Goal: Answer question/provide support: Share knowledge or assist other users

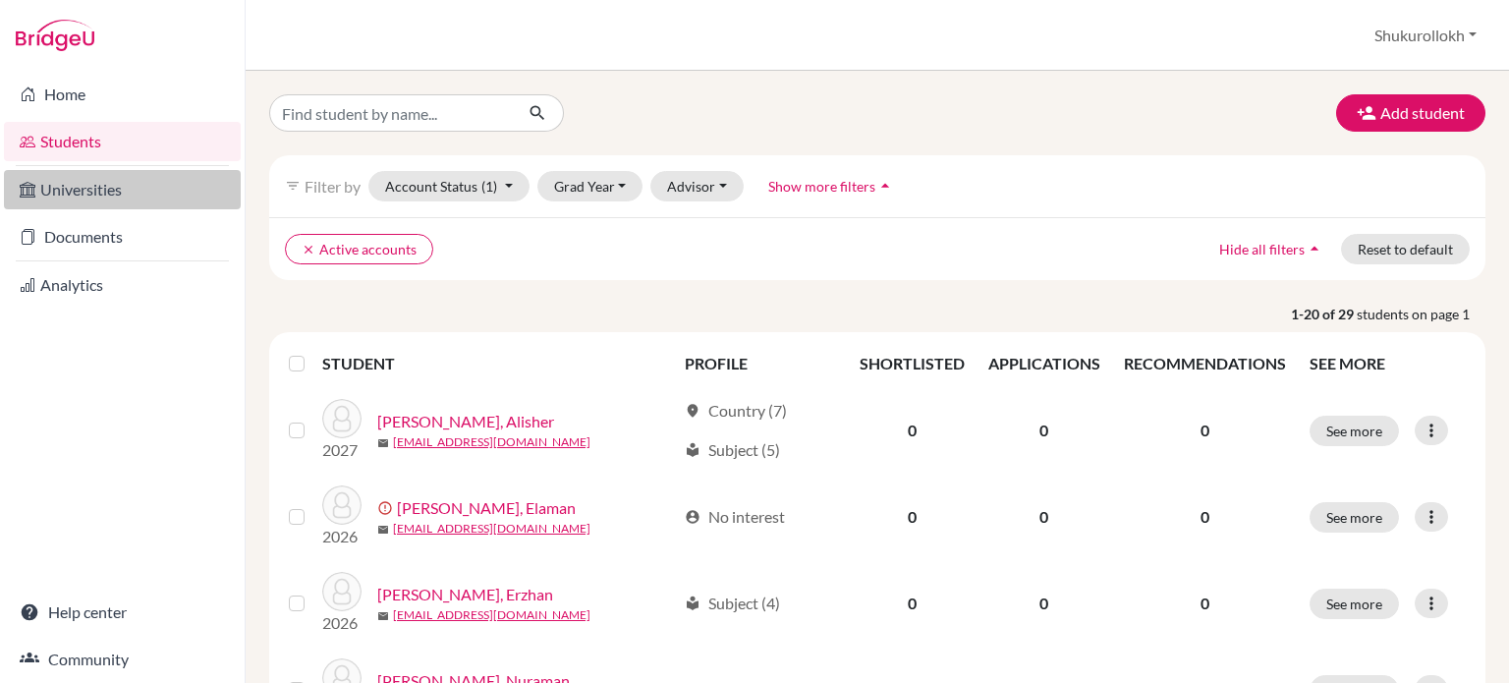
click at [98, 198] on link "Universities" at bounding box center [122, 189] width 237 height 39
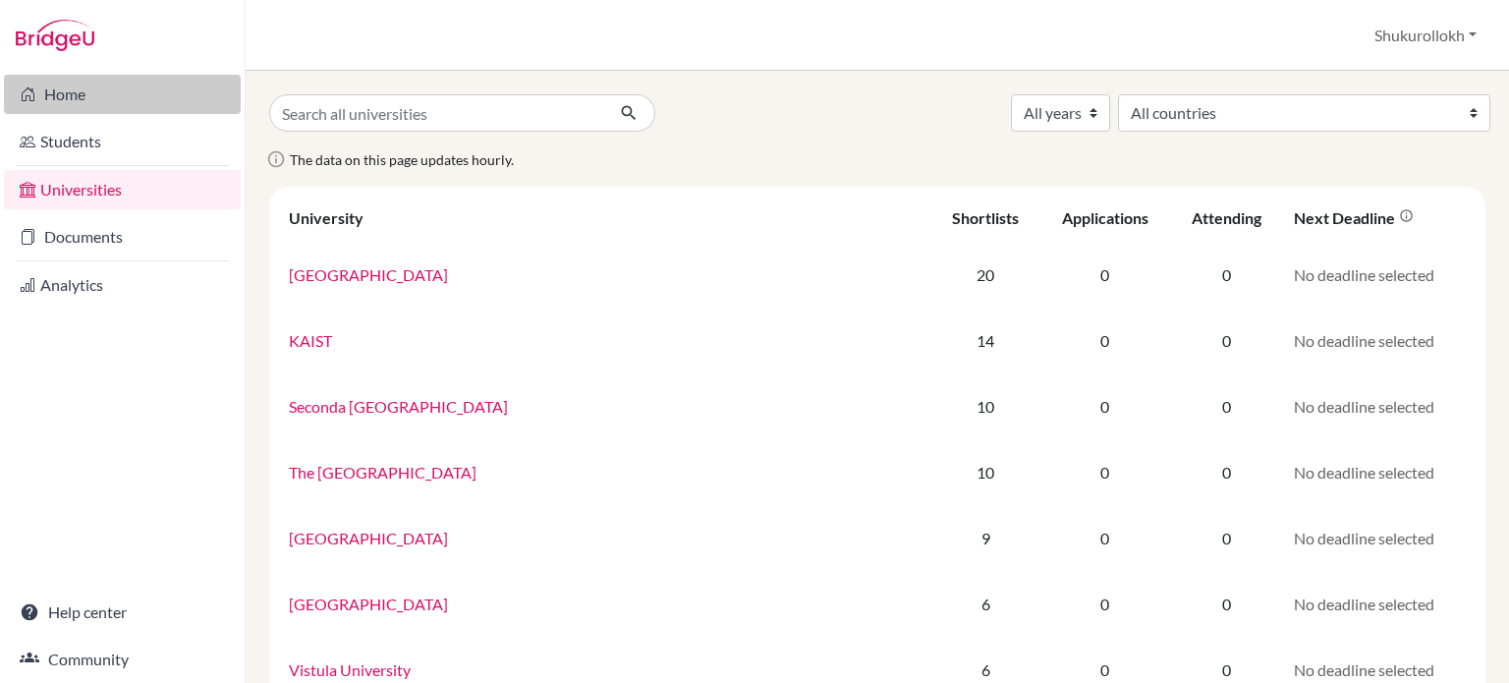
click at [67, 89] on link "Home" at bounding box center [122, 94] width 237 height 39
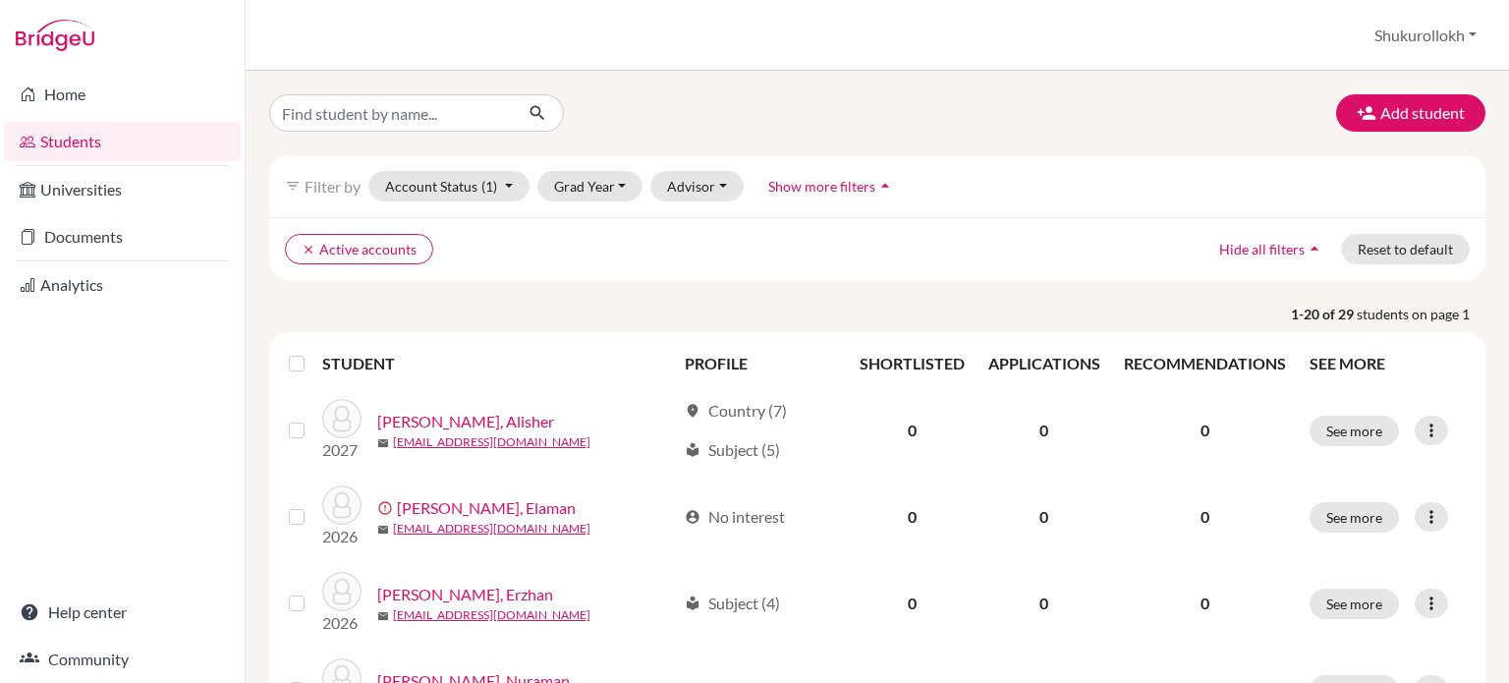
click at [1399, 54] on div "Students overview [GEOGRAPHIC_DATA] Profile School Settings Log out" at bounding box center [877, 35] width 1263 height 71
click at [1399, 46] on button "Shukurollokh" at bounding box center [1426, 35] width 120 height 37
click at [1183, 102] on div "Add student" at bounding box center [877, 112] width 1246 height 37
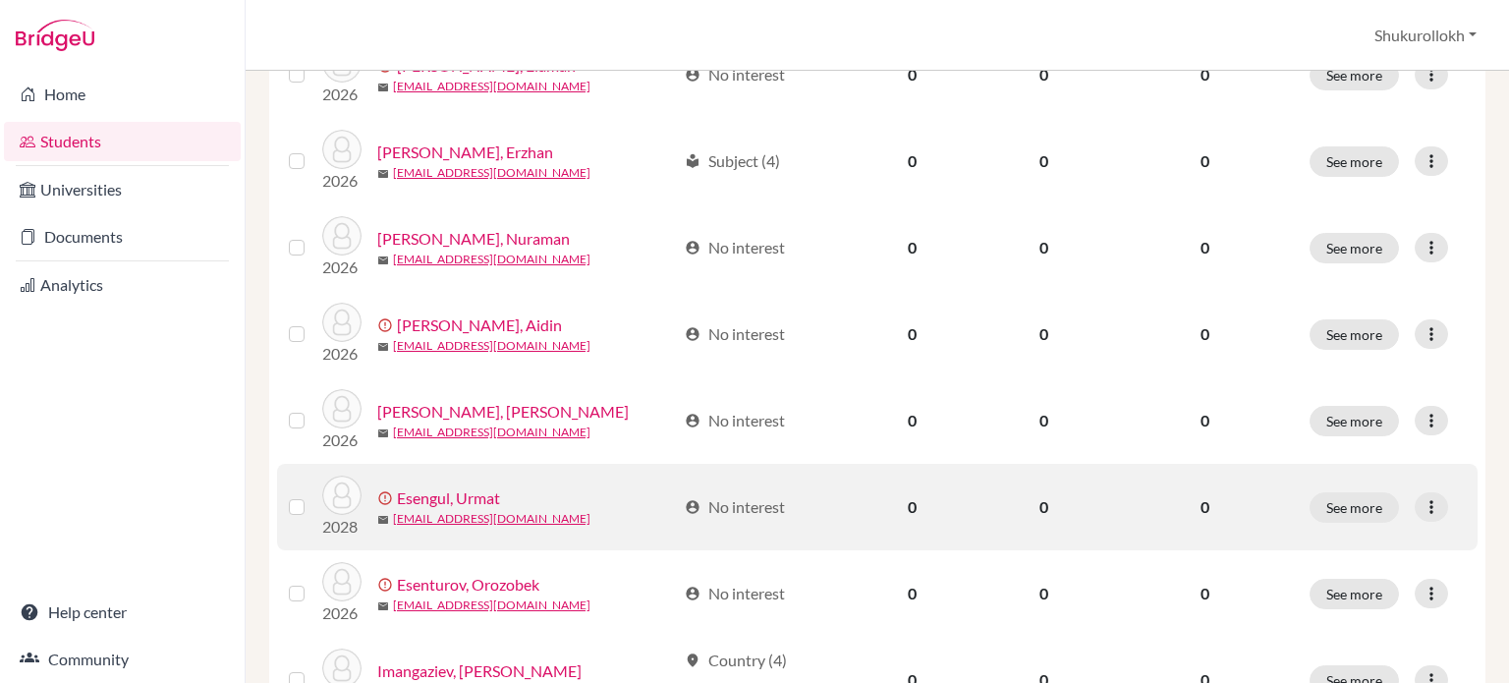
scroll to position [491, 0]
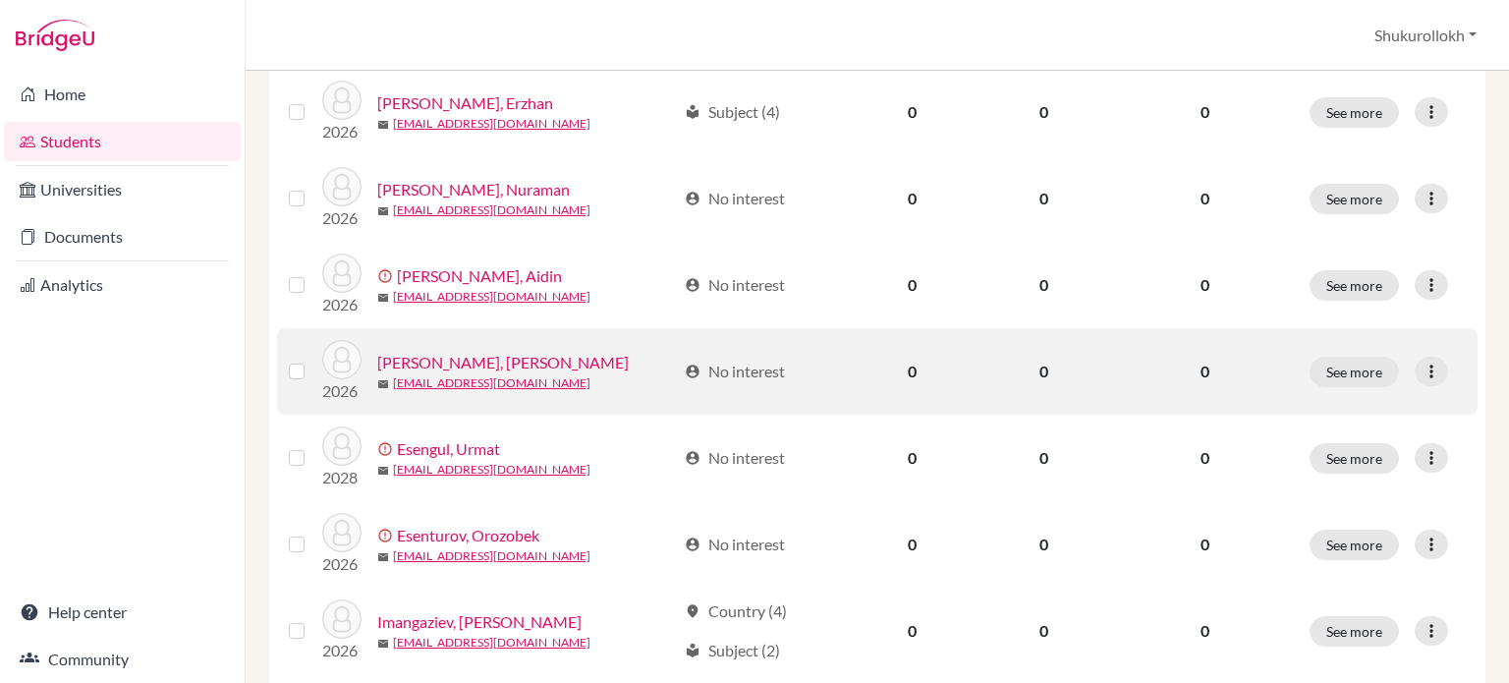
click at [495, 361] on link "[PERSON_NAME], [PERSON_NAME]" at bounding box center [503, 363] width 252 height 24
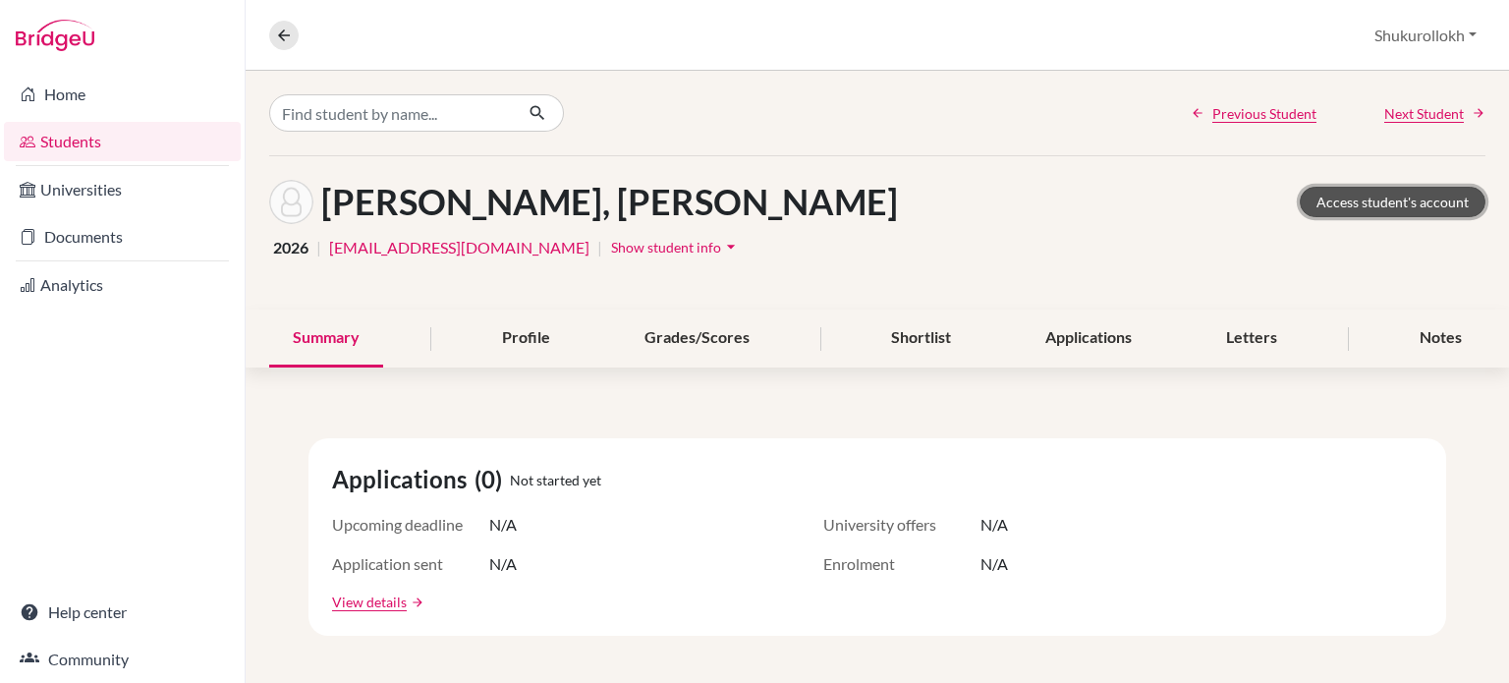
click at [1363, 210] on link "Access student's account" at bounding box center [1393, 202] width 186 height 30
